Goal: Information Seeking & Learning: Learn about a topic

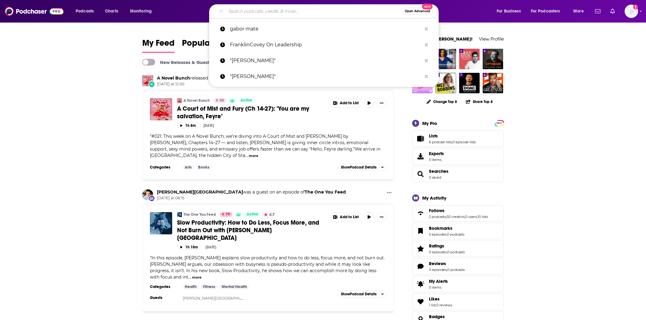
click at [246, 15] on input "Search podcasts, credits, & more..." at bounding box center [314, 11] width 176 height 10
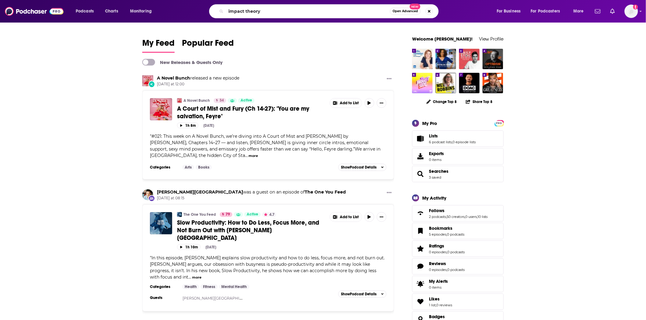
type input "impact theory"
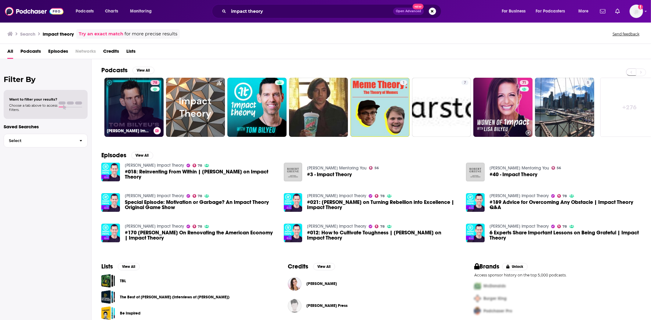
click at [129, 101] on link "78 [PERSON_NAME] Impact Theory" at bounding box center [133, 107] width 59 height 59
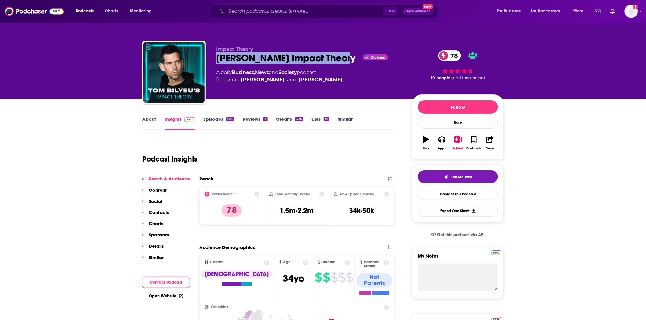
drag, startPoint x: 214, startPoint y: 57, endPoint x: 336, endPoint y: 59, distance: 122.1
click at [336, 59] on div "Impact Theory [PERSON_NAME] Impact Theory Claimed 78 A daily Business , News an…" at bounding box center [322, 74] width 361 height 66
copy h2 "[PERSON_NAME] Impact Theory"
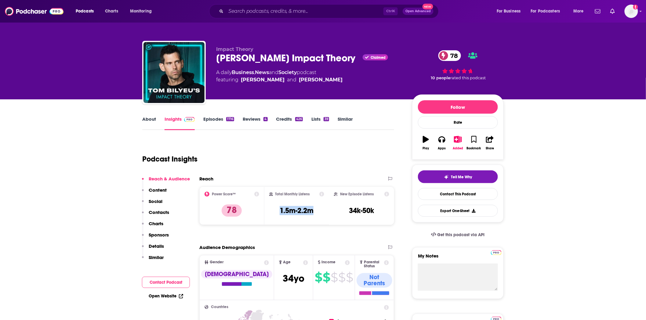
drag, startPoint x: 316, startPoint y: 212, endPoint x: 281, endPoint y: 218, distance: 35.6
click at [281, 218] on div "Total Monthly Listens 1.5m-2.2m" at bounding box center [296, 206] width 55 height 28
copy h3 "1.5m-2.2m"
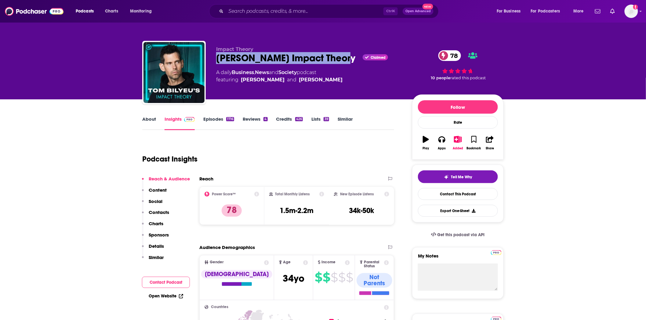
drag, startPoint x: 336, startPoint y: 56, endPoint x: 213, endPoint y: 60, distance: 122.7
click at [213, 60] on div "Impact Theory [PERSON_NAME] Impact Theory Claimed 78 A daily Business , News an…" at bounding box center [322, 74] width 361 height 66
copy h2 "[PERSON_NAME] Impact Theory"
click at [19, 10] on img at bounding box center [34, 11] width 59 height 12
